Goal: Transaction & Acquisition: Purchase product/service

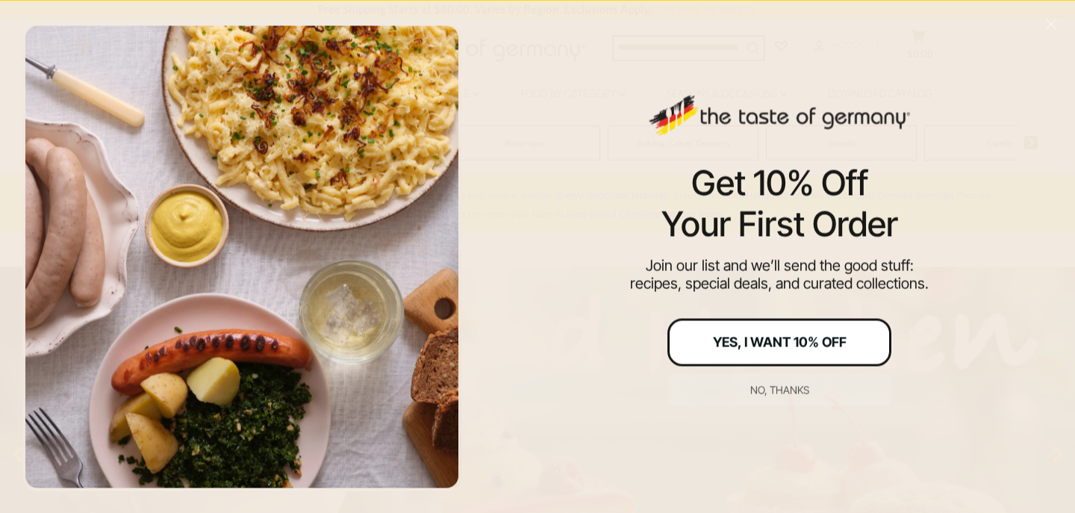
click at [785, 346] on div "Yes, I Want 10% Off" at bounding box center [780, 341] width 134 height 13
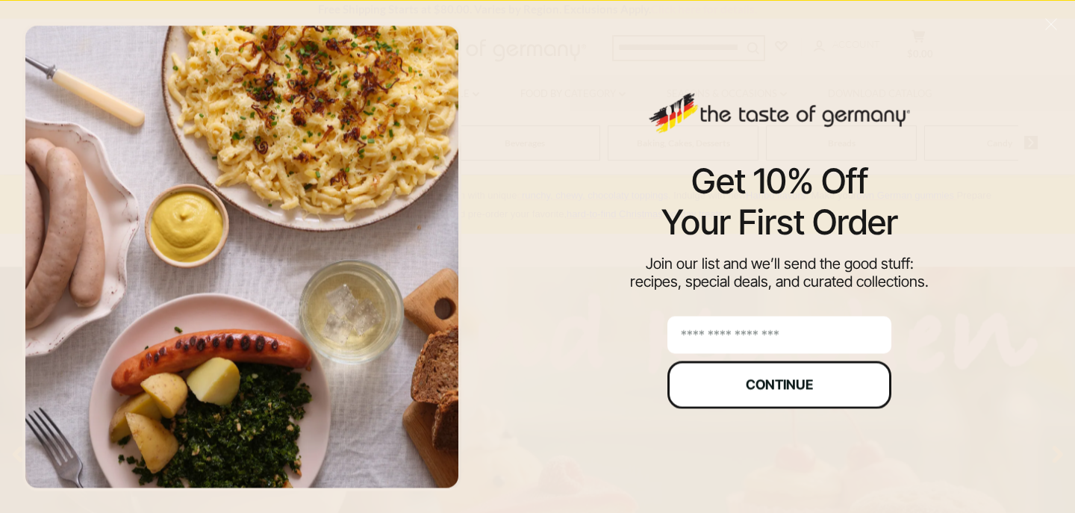
click at [775, 383] on div "Continue" at bounding box center [779, 384] width 67 height 13
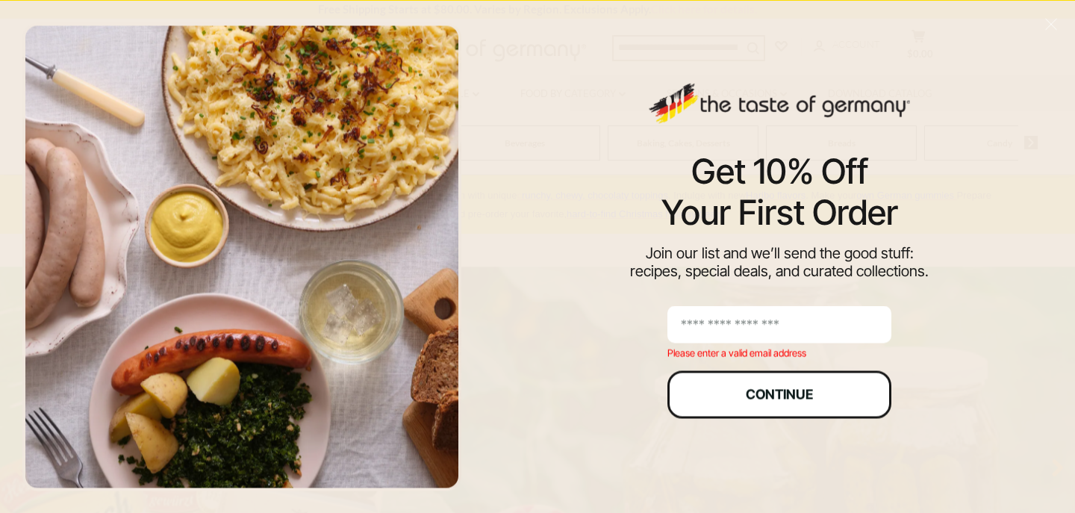
click at [775, 383] on button "Continue" at bounding box center [779, 394] width 224 height 48
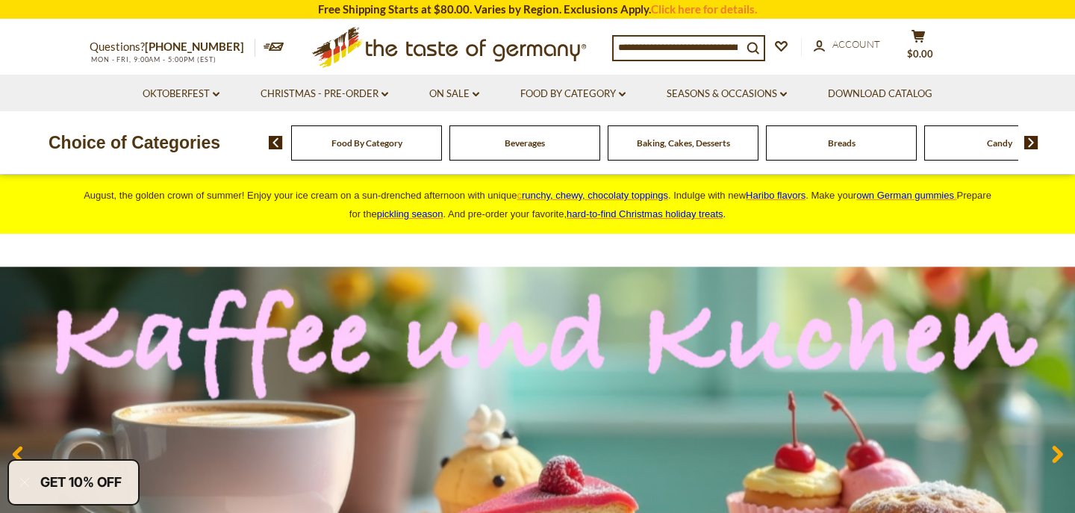
click at [442, 145] on div "Breads" at bounding box center [366, 142] width 151 height 35
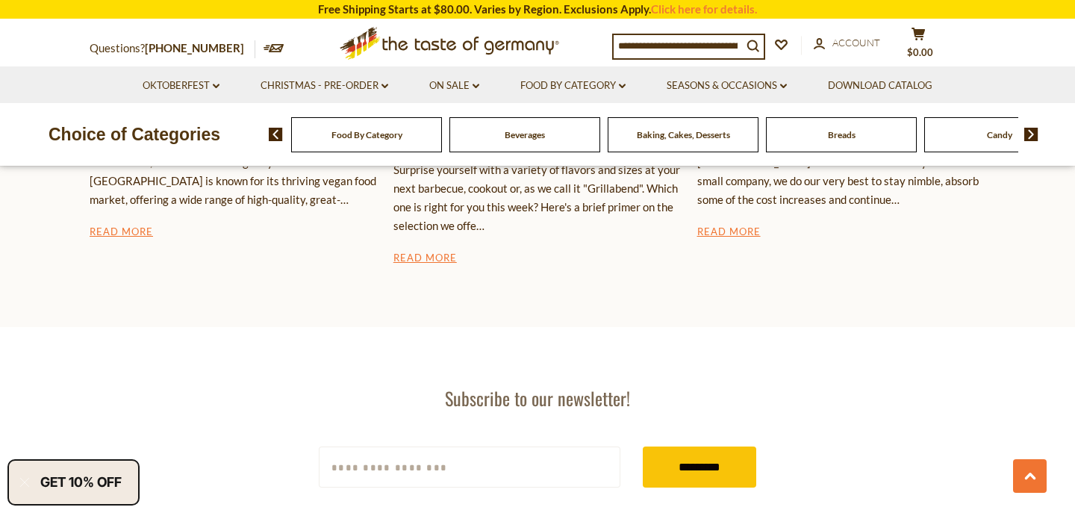
scroll to position [2075, 0]
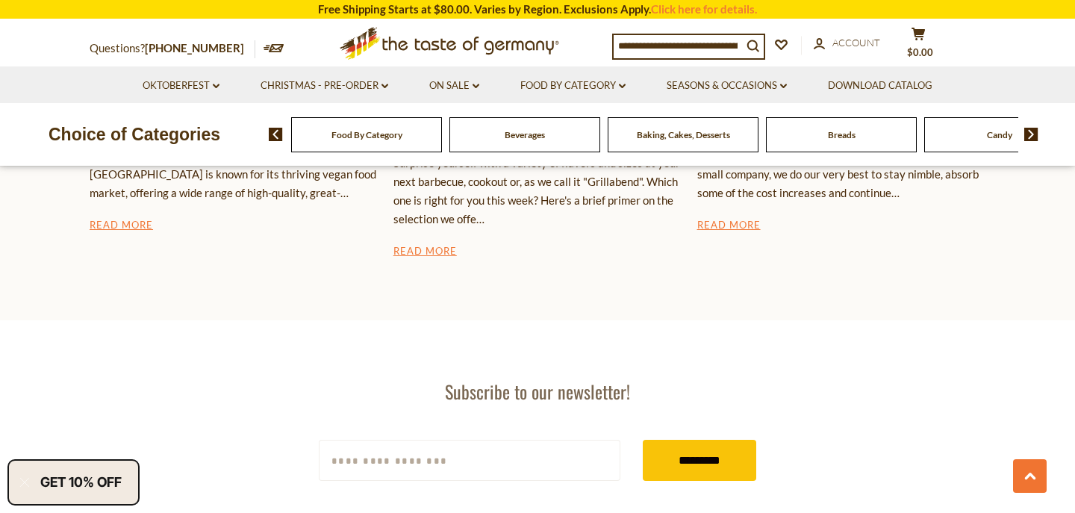
click at [840, 135] on span "Breads" at bounding box center [842, 134] width 28 height 11
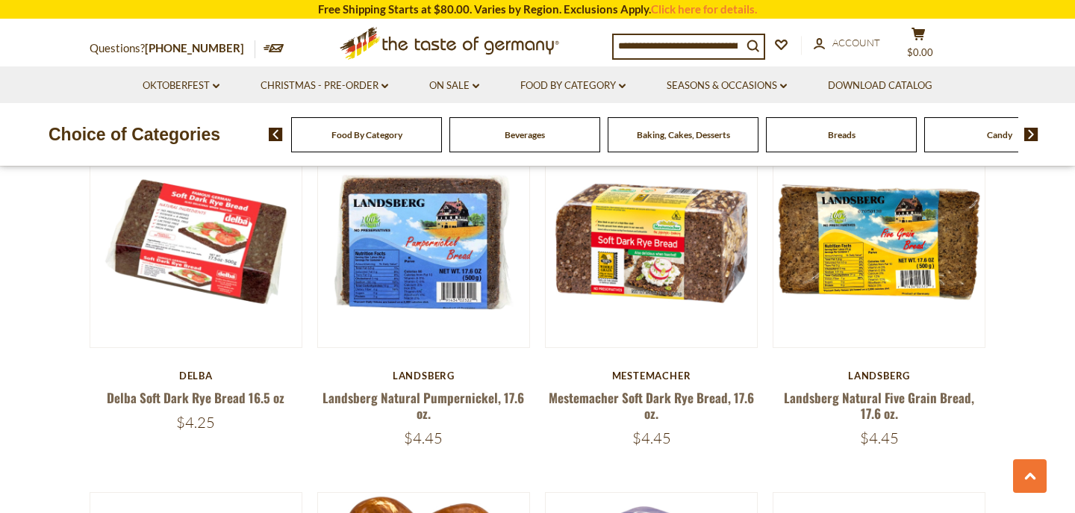
scroll to position [848, 0]
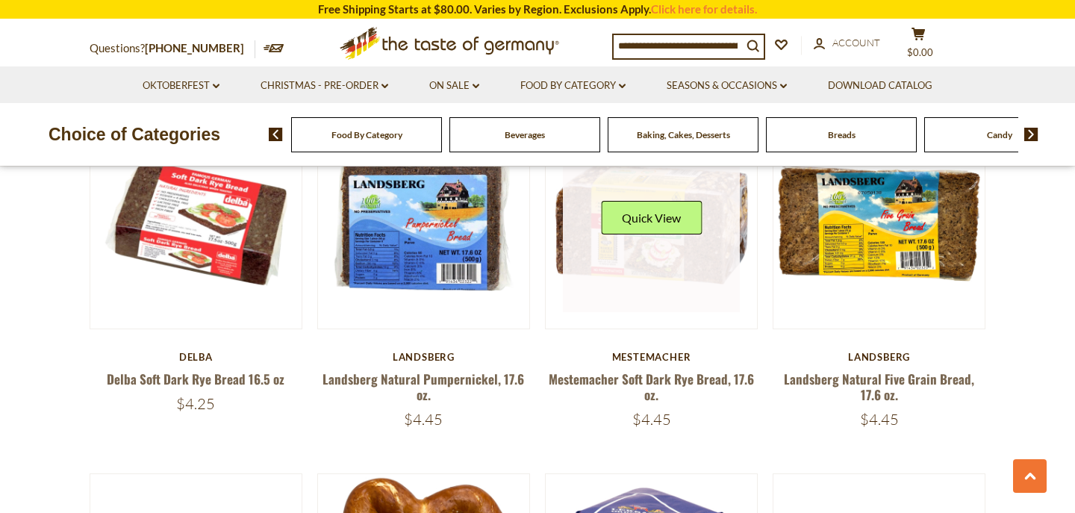
click at [679, 228] on button "Quick View" at bounding box center [651, 218] width 101 height 34
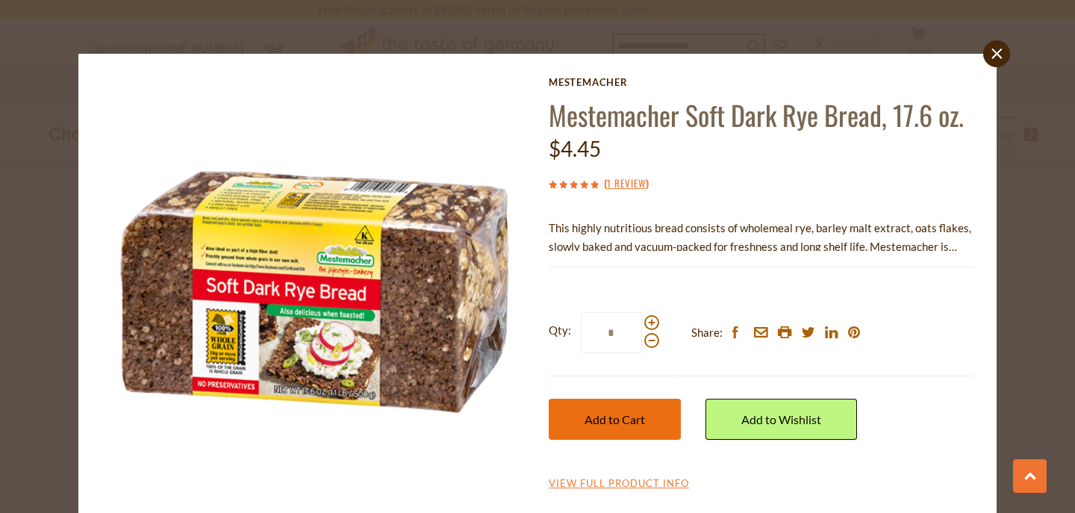
click at [657, 408] on button "Add to Cart" at bounding box center [615, 419] width 132 height 41
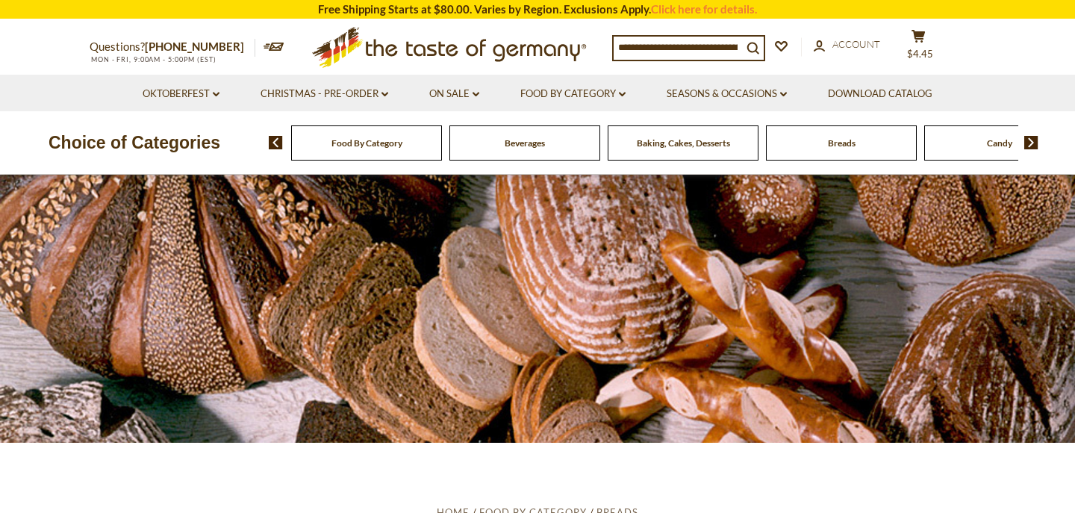
scroll to position [0, 0]
click at [442, 152] on div "Candy" at bounding box center [366, 142] width 151 height 35
click at [442, 146] on div "Candy" at bounding box center [366, 142] width 151 height 35
click at [999, 143] on span "Candy" at bounding box center [999, 142] width 25 height 11
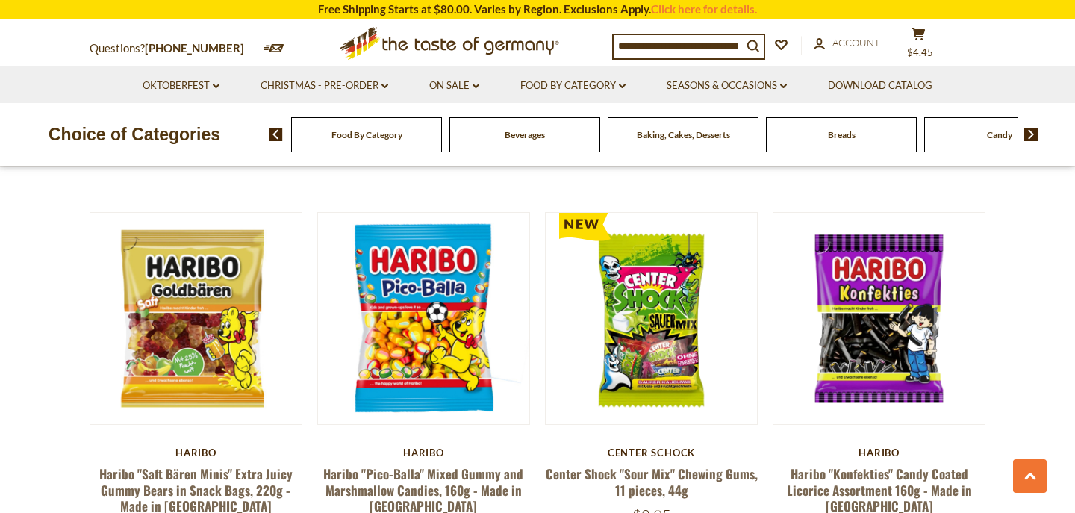
scroll to position [2918, 0]
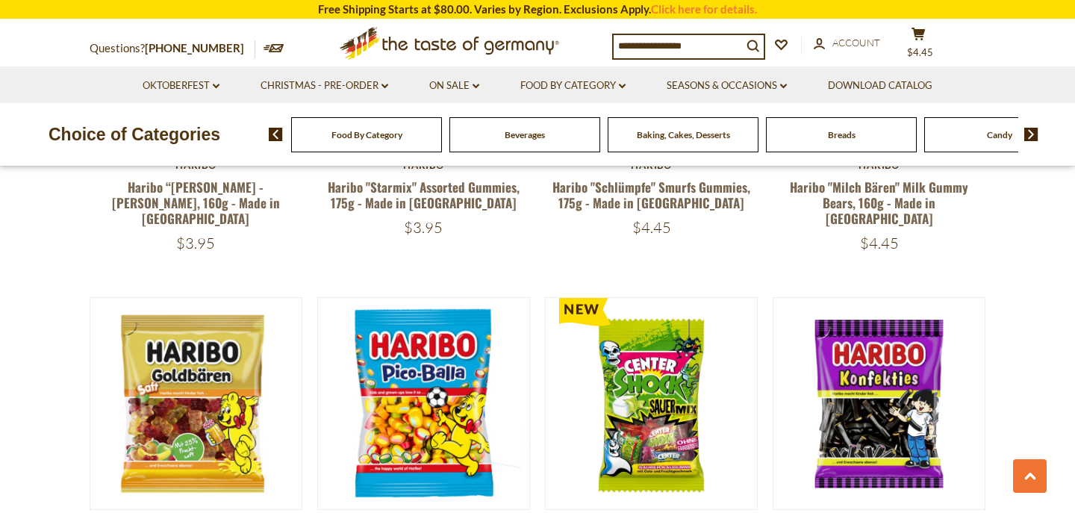
click at [697, 46] on input at bounding box center [678, 45] width 128 height 21
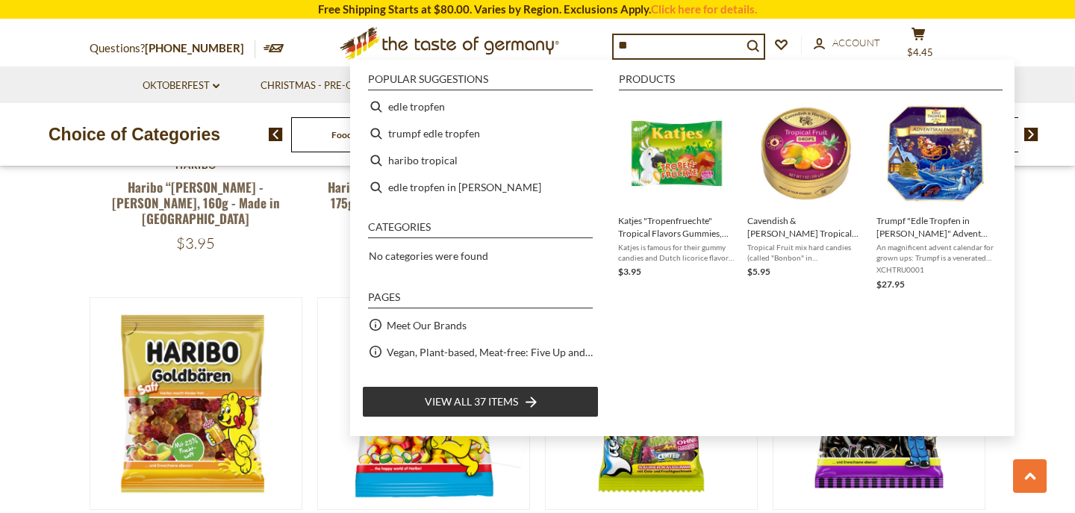
type input "*"
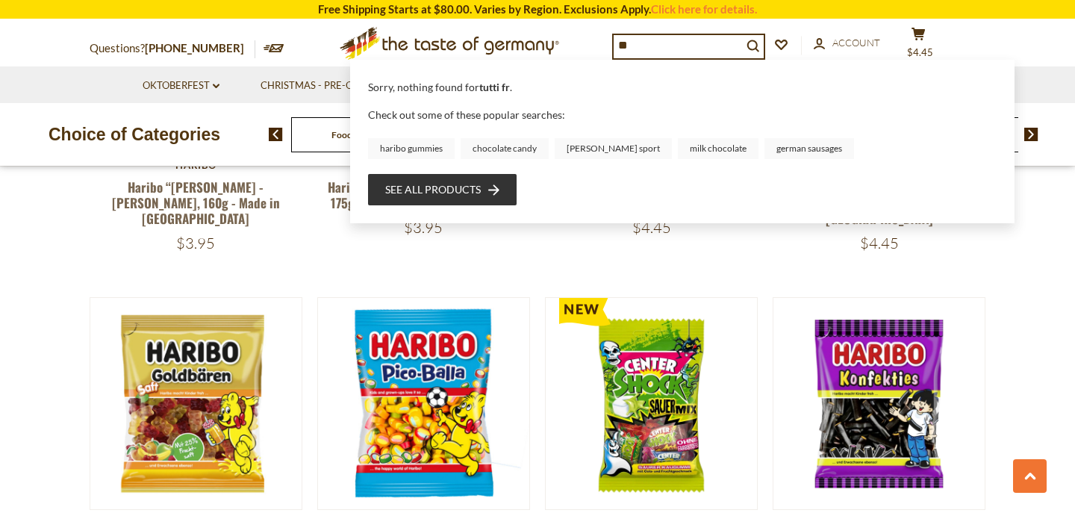
type input "*"
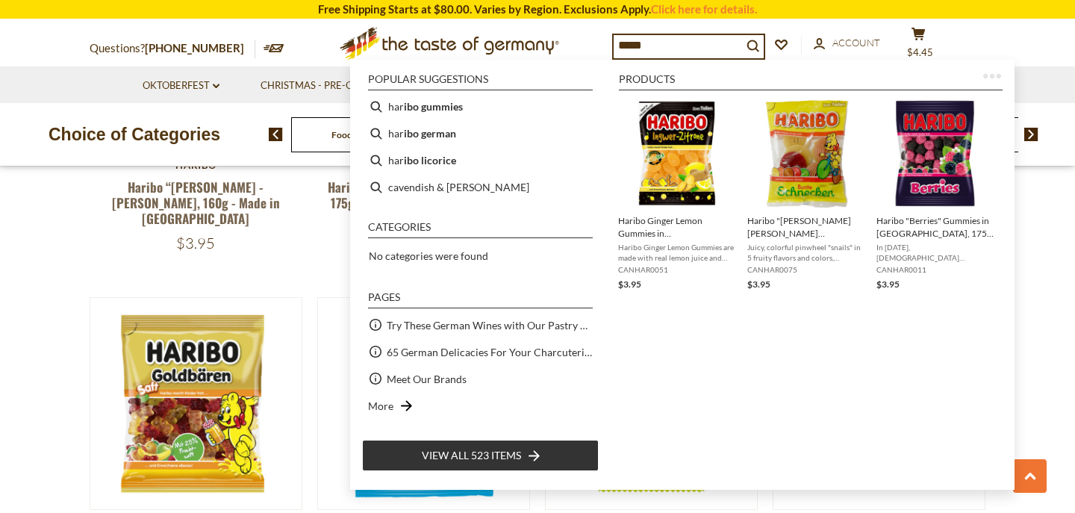
type input "******"
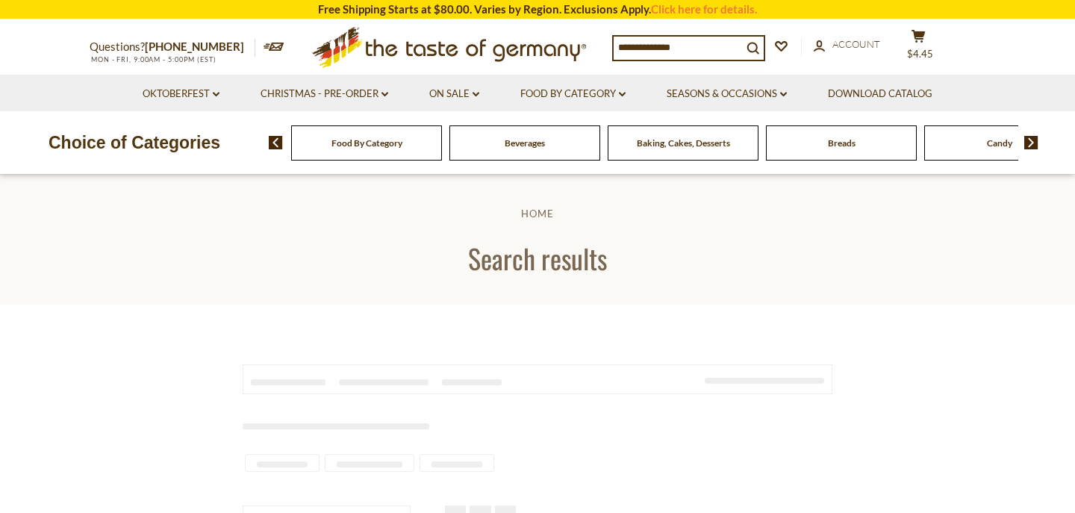
type input "******"
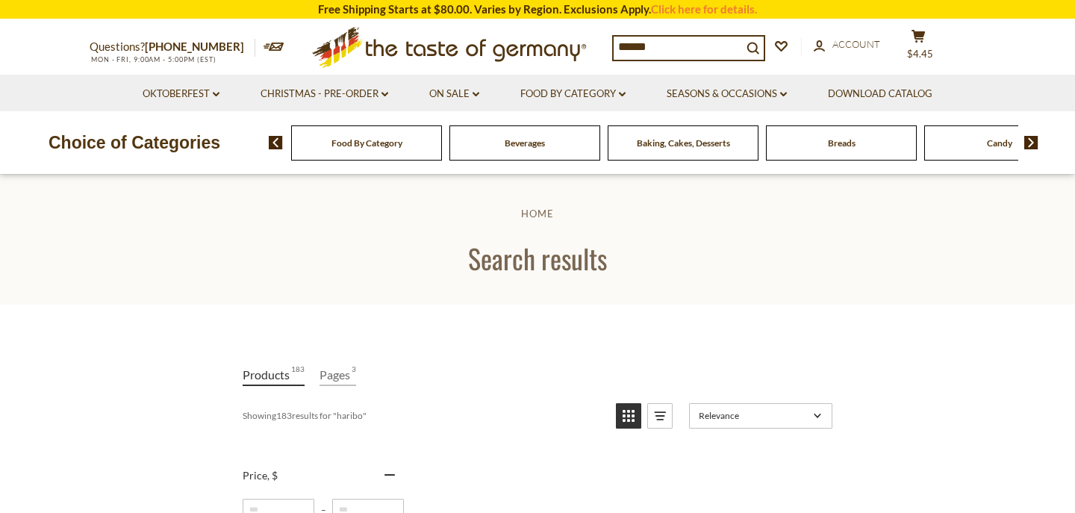
click at [356, 146] on span "Food By Category" at bounding box center [367, 142] width 71 height 11
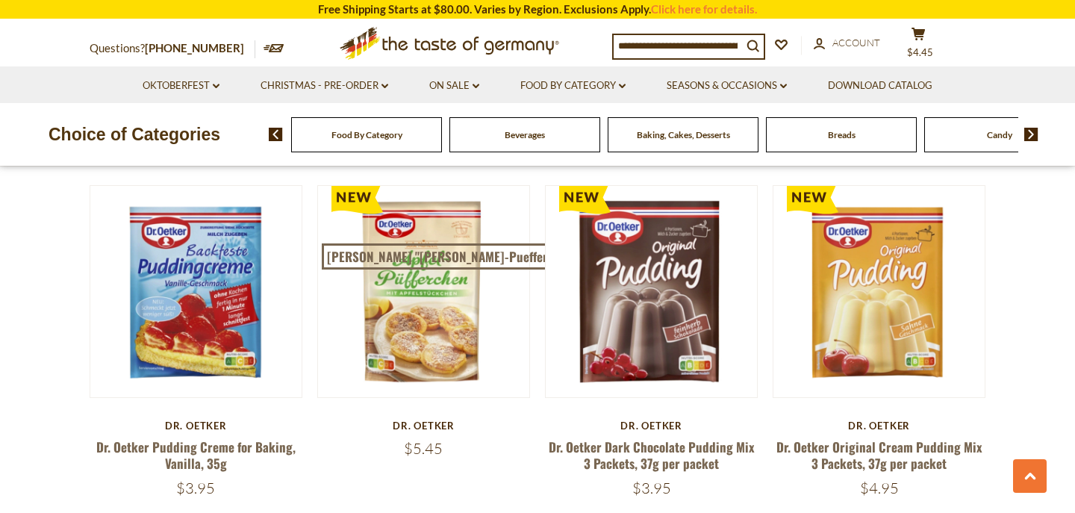
scroll to position [3096, 0]
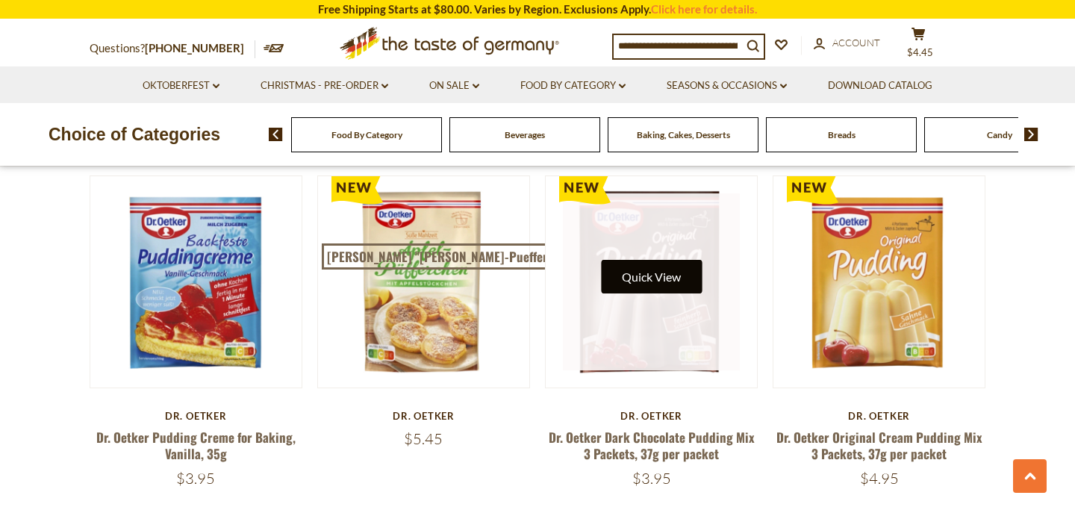
click at [657, 260] on button "Quick View" at bounding box center [651, 277] width 101 height 34
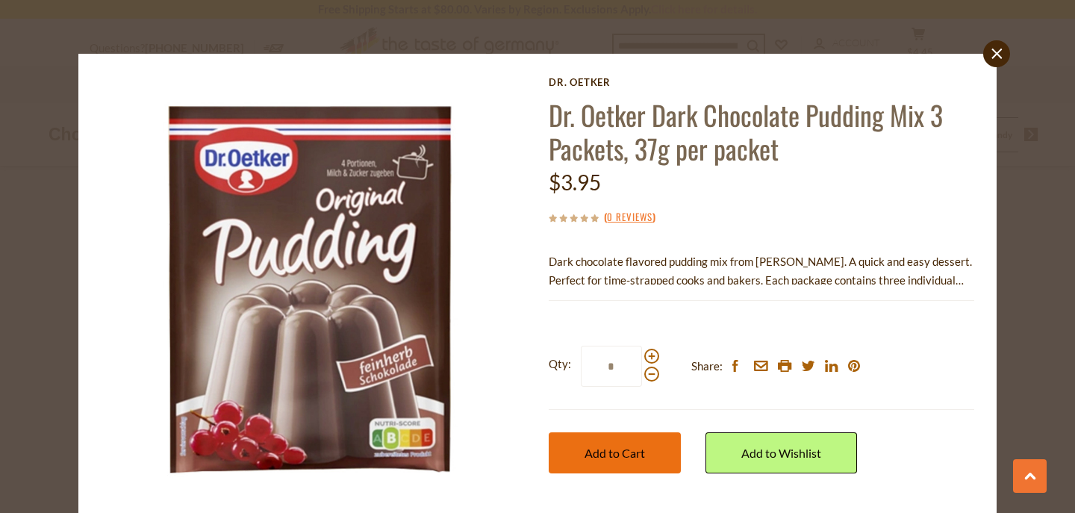
click at [603, 461] on button "Add to Cart" at bounding box center [615, 452] width 132 height 41
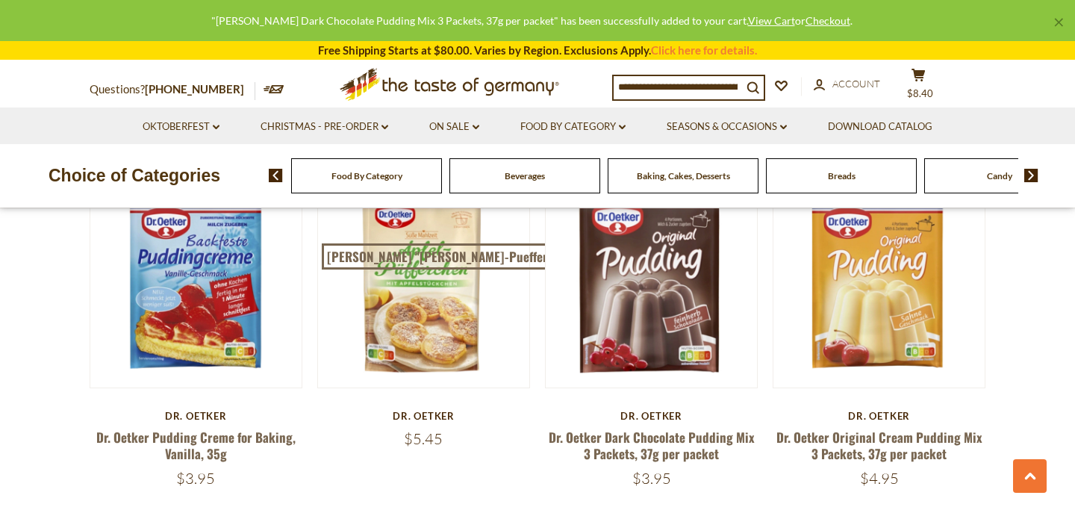
click at [912, 82] on icon at bounding box center [905, 83] width 13 height 13
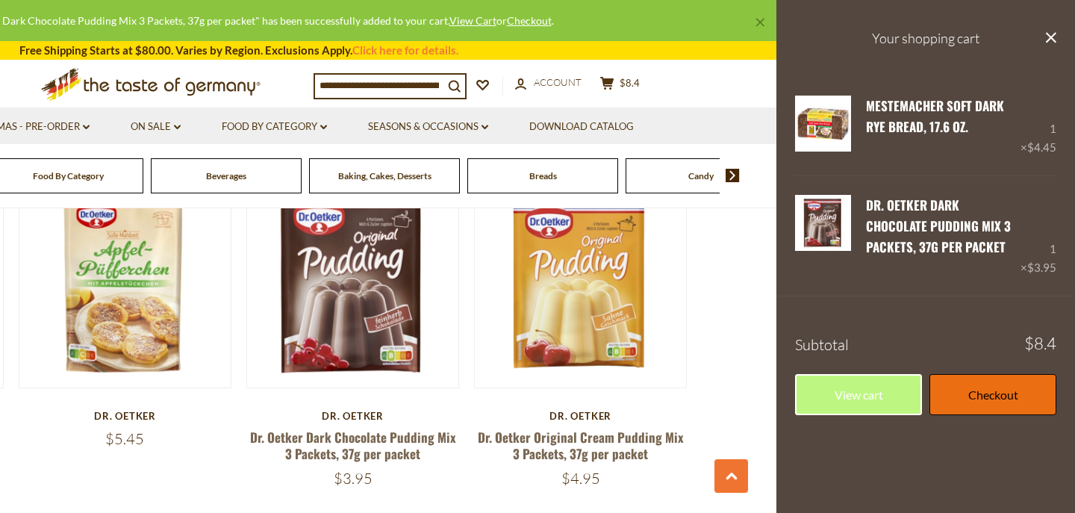
click at [1009, 389] on link "Checkout" at bounding box center [993, 394] width 127 height 41
